Goal: Navigation & Orientation: Find specific page/section

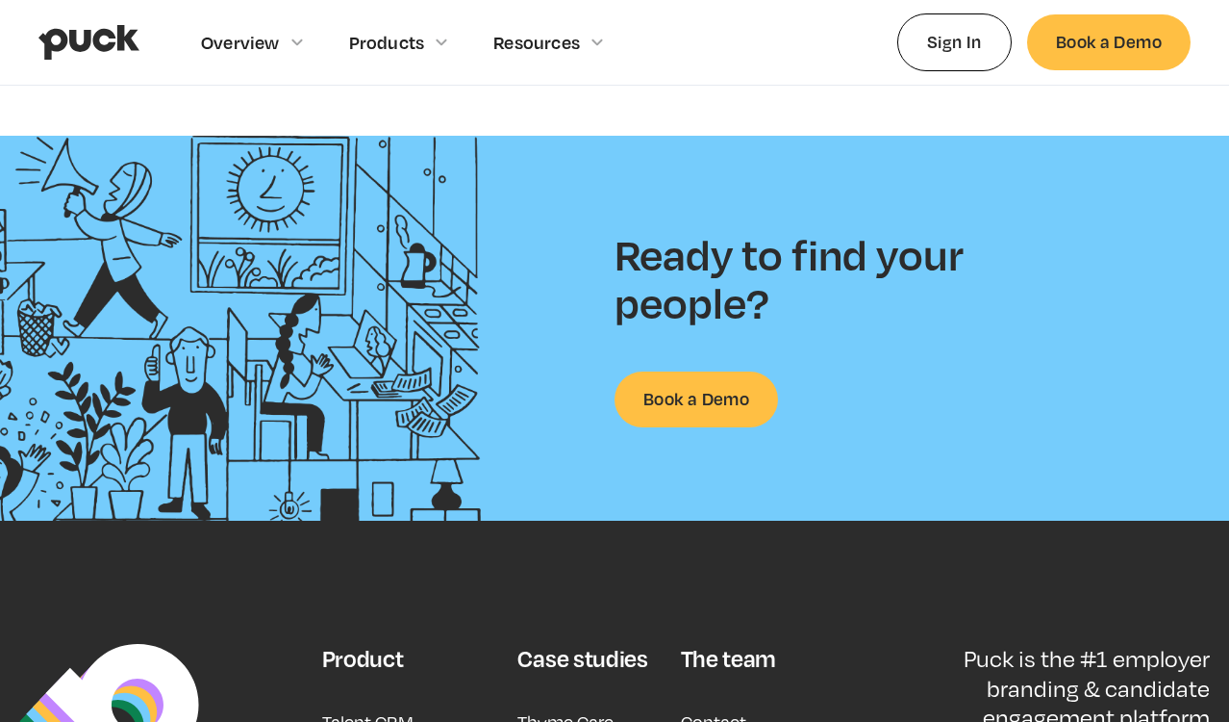
scroll to position [4638, 0]
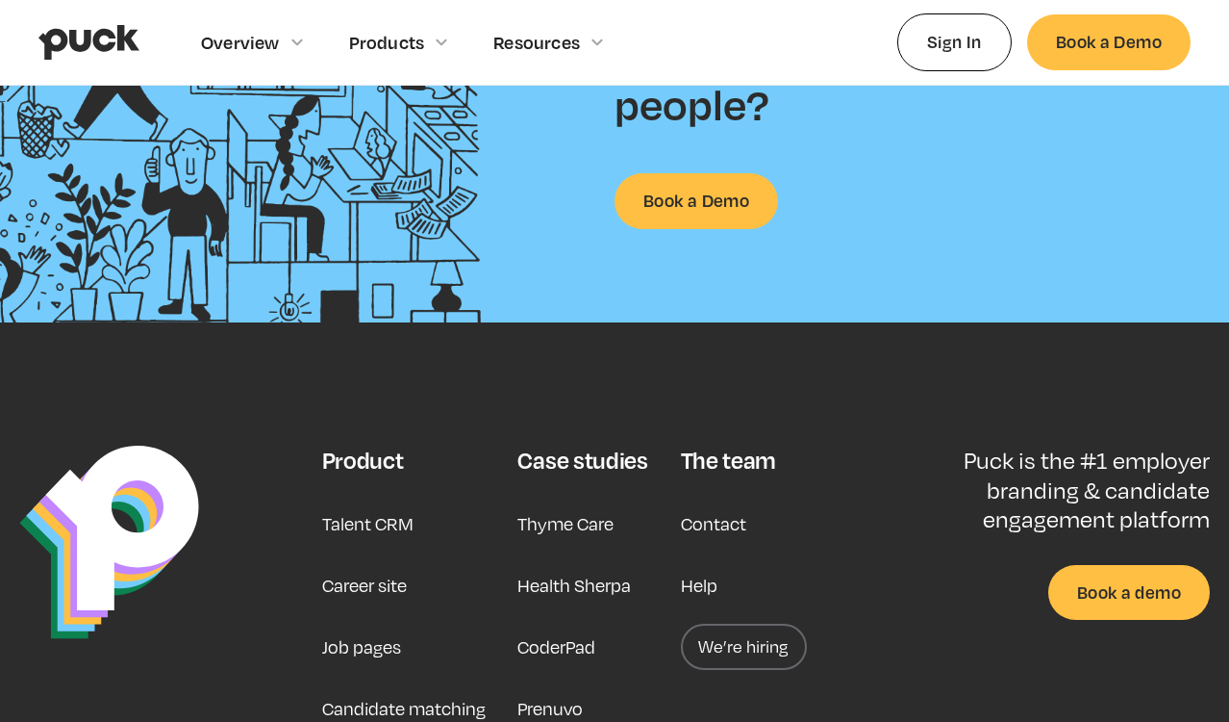
click at [343, 639] on link "Job pages" at bounding box center [361, 646] width 79 height 46
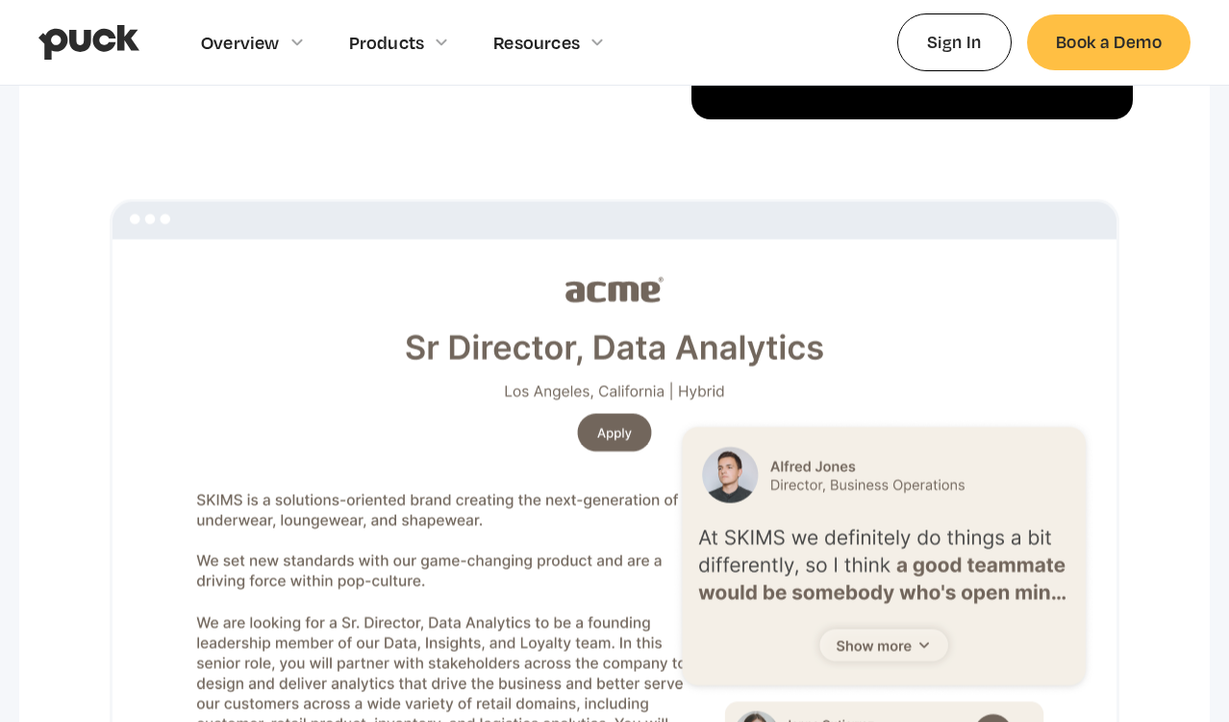
scroll to position [1279, 0]
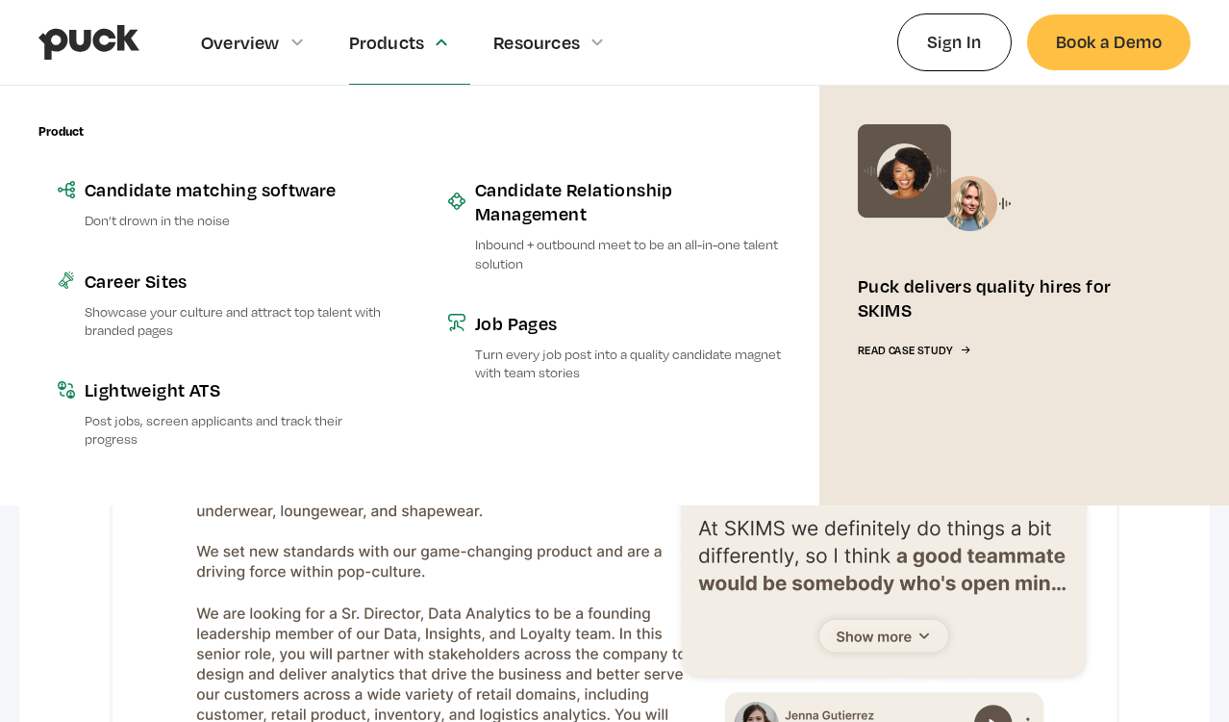
click at [385, 38] on div "Products" at bounding box center [387, 42] width 76 height 21
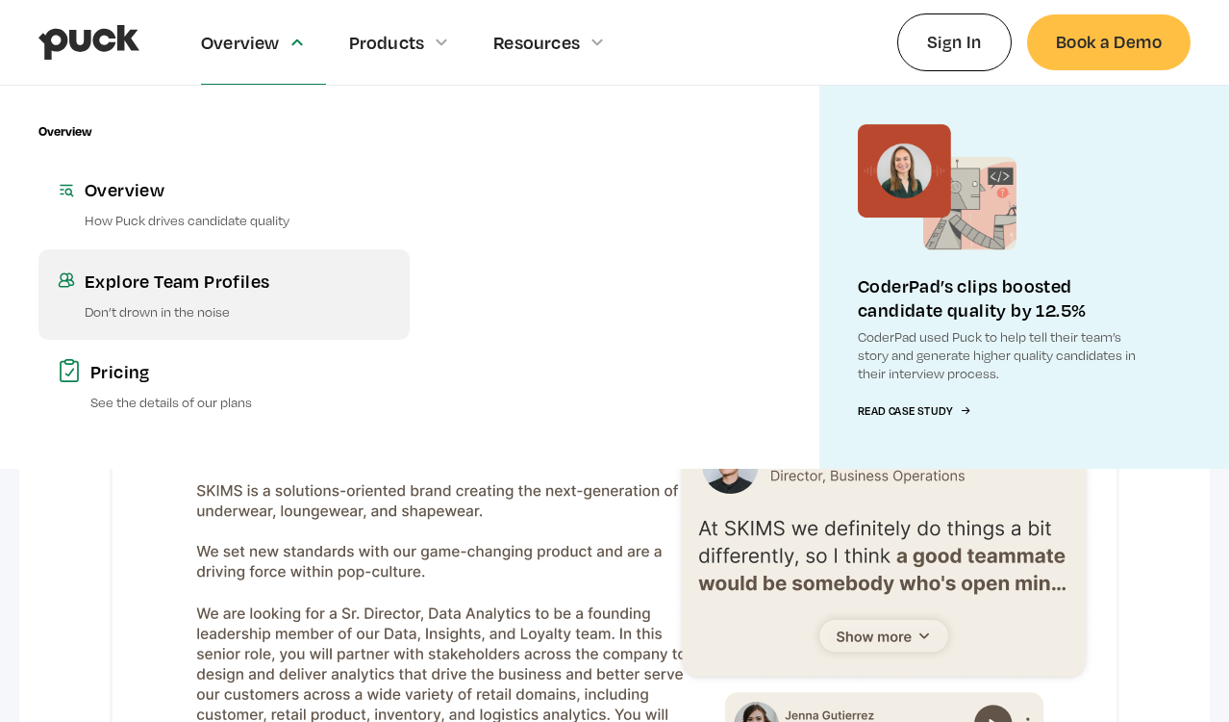
click at [173, 279] on div "Explore Team Profiles" at bounding box center [238, 280] width 306 height 24
